Goal: Information Seeking & Learning: Learn about a topic

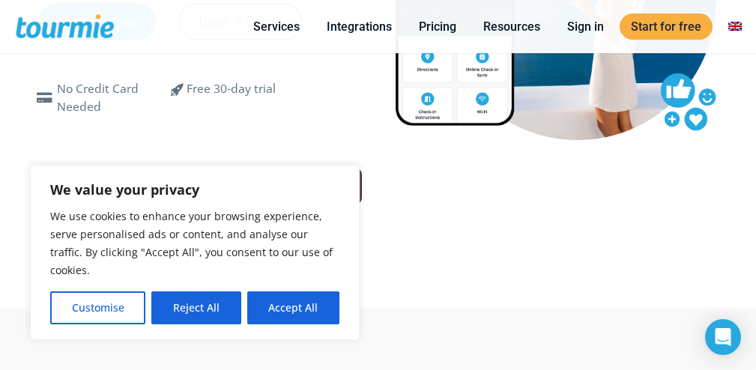
scroll to position [253, 0]
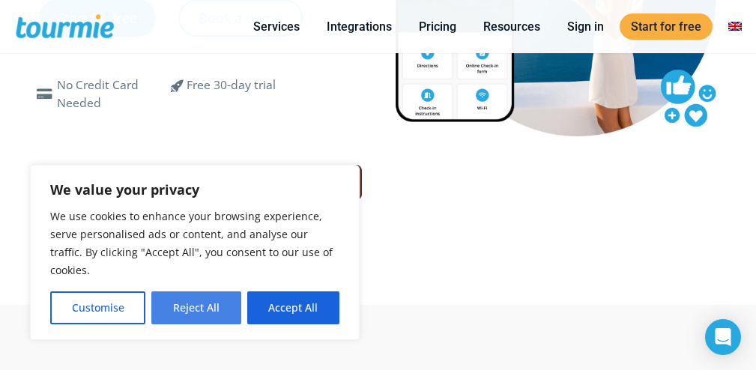
click at [202, 315] on button "Reject All" at bounding box center [195, 308] width 89 height 33
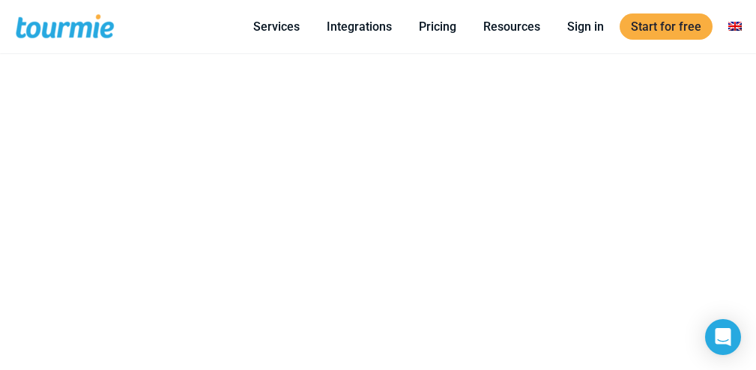
scroll to position [976, 0]
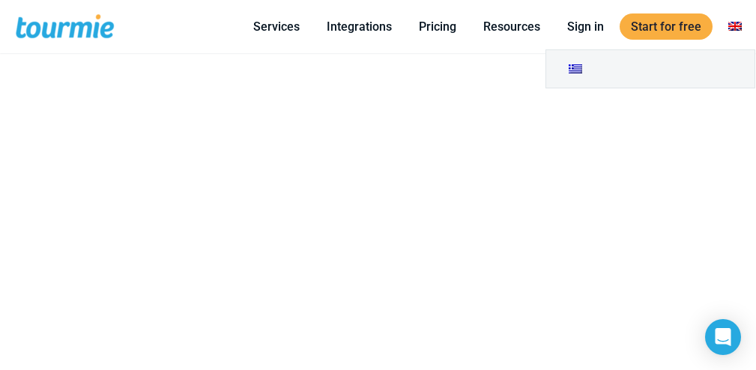
click at [740, 28] on link at bounding box center [735, 26] width 36 height 19
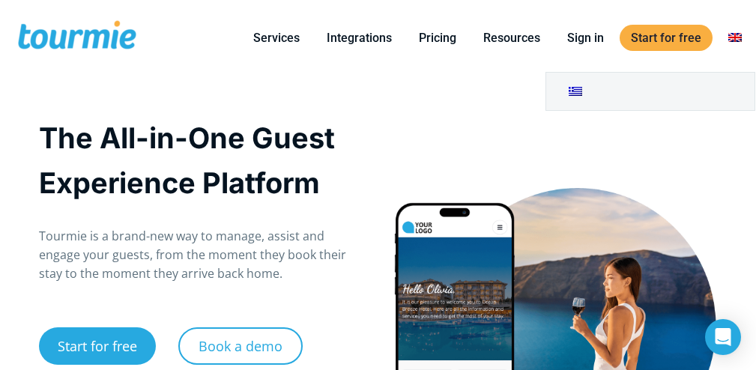
click at [736, 37] on link at bounding box center [735, 37] width 36 height 19
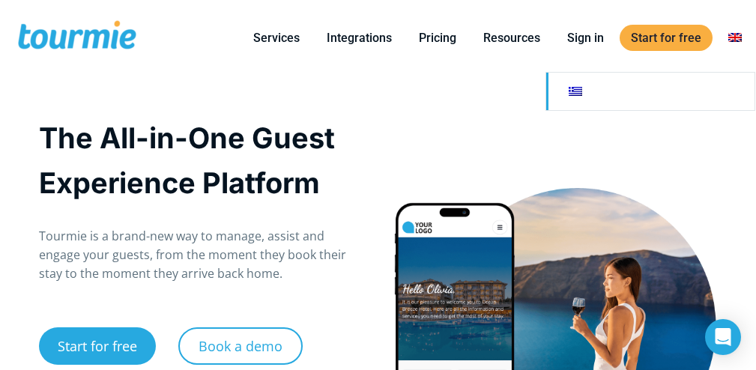
click at [722, 82] on link at bounding box center [650, 91] width 208 height 37
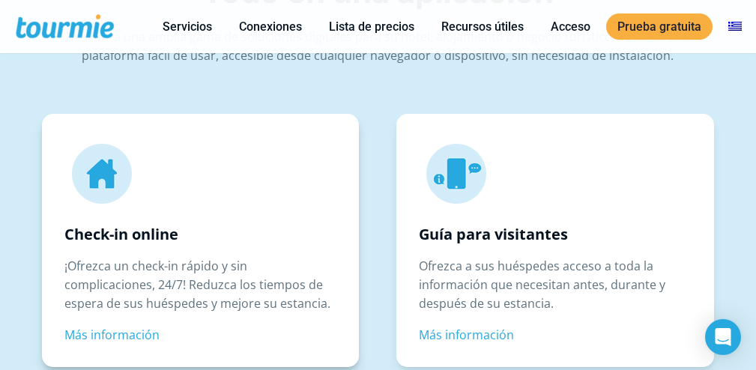
scroll to position [2298, 0]
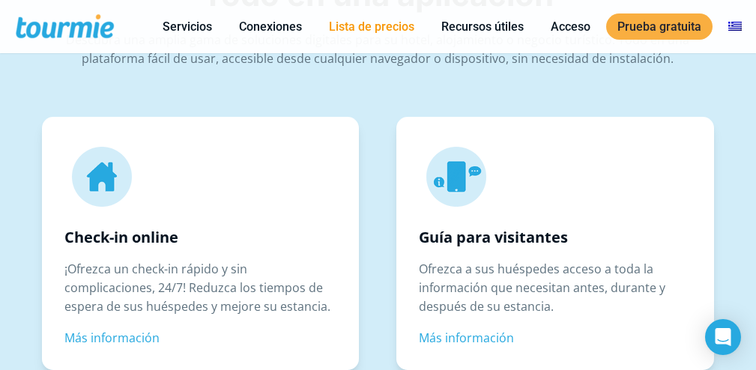
click at [364, 28] on font "Lista de precios" at bounding box center [371, 26] width 85 height 14
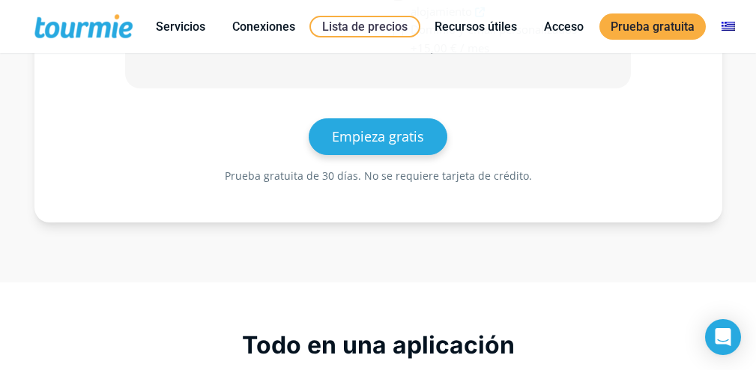
scroll to position [803, 0]
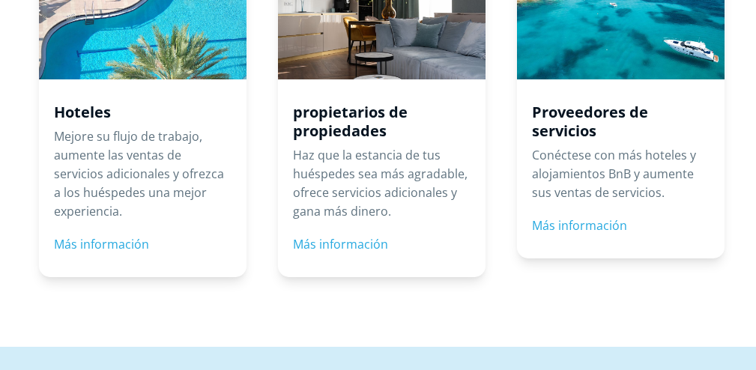
scroll to position [2276, 0]
